Goal: Transaction & Acquisition: Purchase product/service

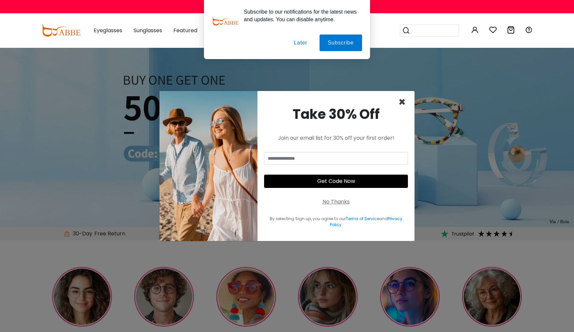
click at [402, 98] on span "×" at bounding box center [402, 102] width 8 height 17
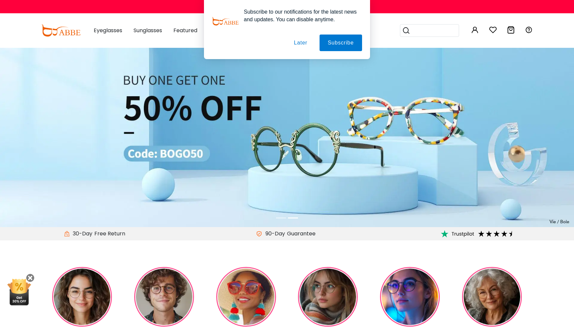
click at [111, 30] on div "Subscribe to our notifications for the latest news and updates. You can disable…" at bounding box center [287, 29] width 574 height 59
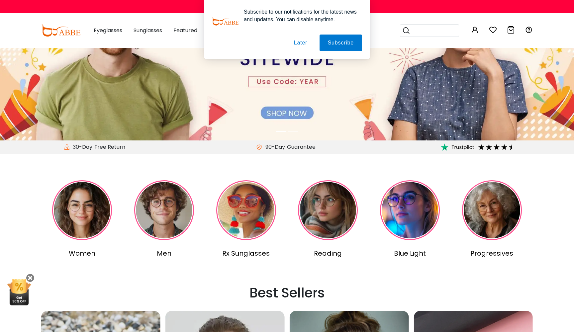
scroll to position [87, 0]
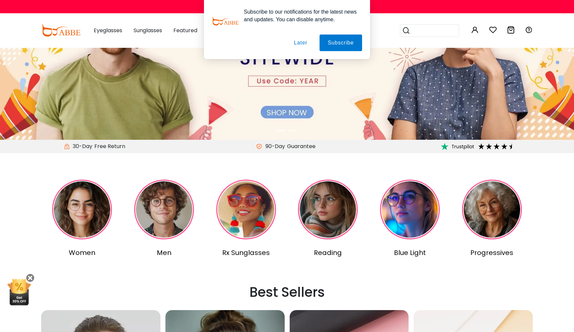
click at [402, 216] on img at bounding box center [410, 210] width 60 height 60
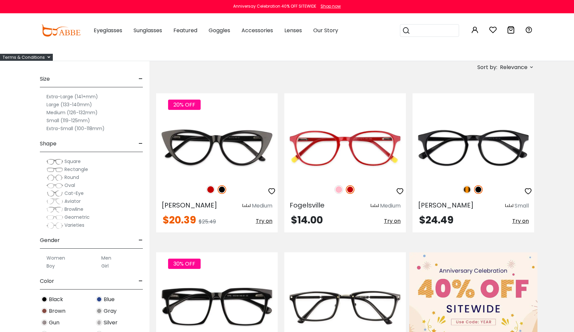
scroll to position [225, 0]
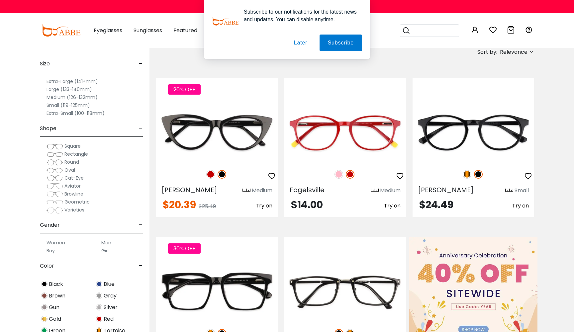
click at [68, 104] on label "Small (119-125mm)" at bounding box center [69, 105] width 44 height 8
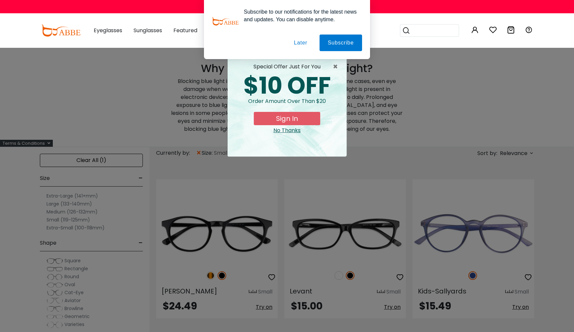
click at [101, 227] on div "× special offer just for you $10 OFF Order amount over than $20 Sign In No Than…" at bounding box center [287, 166] width 574 height 332
click at [334, 67] on span "×" at bounding box center [337, 67] width 8 height 8
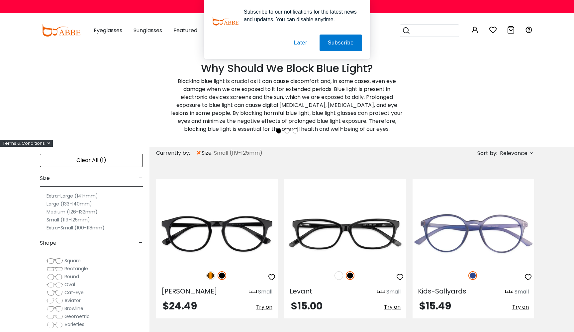
click at [89, 227] on label "Extra-Small (100-118mm)" at bounding box center [76, 228] width 58 height 8
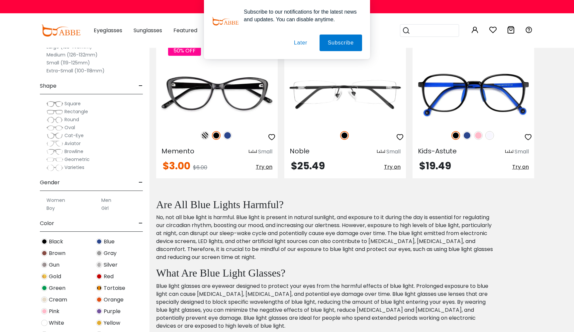
scroll to position [1391, 0]
